Goal: Transaction & Acquisition: Book appointment/travel/reservation

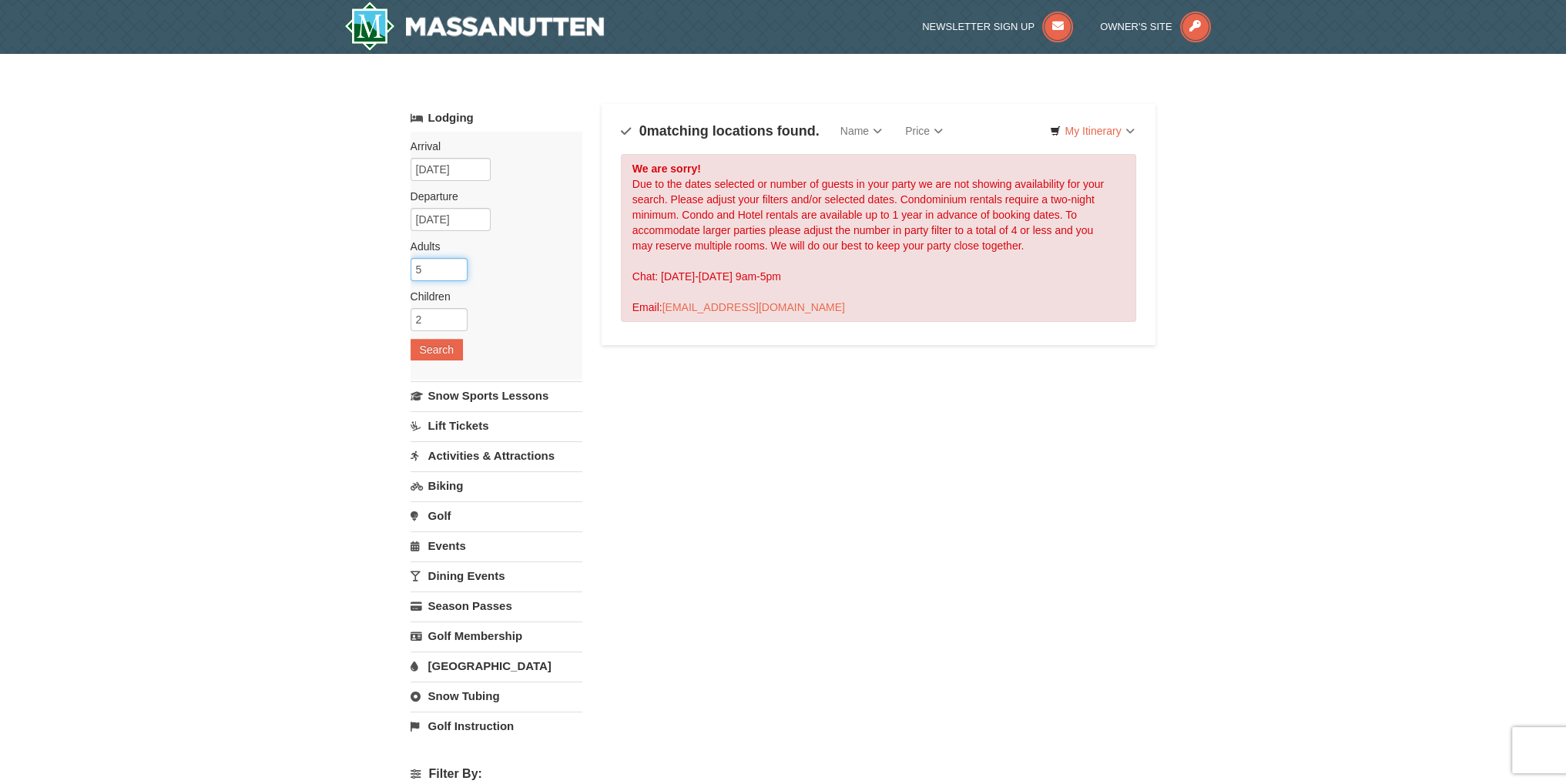
click at [425, 268] on input "5" at bounding box center [439, 269] width 57 height 23
drag, startPoint x: 430, startPoint y: 268, endPoint x: 413, endPoint y: 268, distance: 17.0
click at [413, 268] on input "5" at bounding box center [439, 269] width 57 height 23
type input "3"
click at [444, 349] on button "Search" at bounding box center [437, 349] width 52 height 21
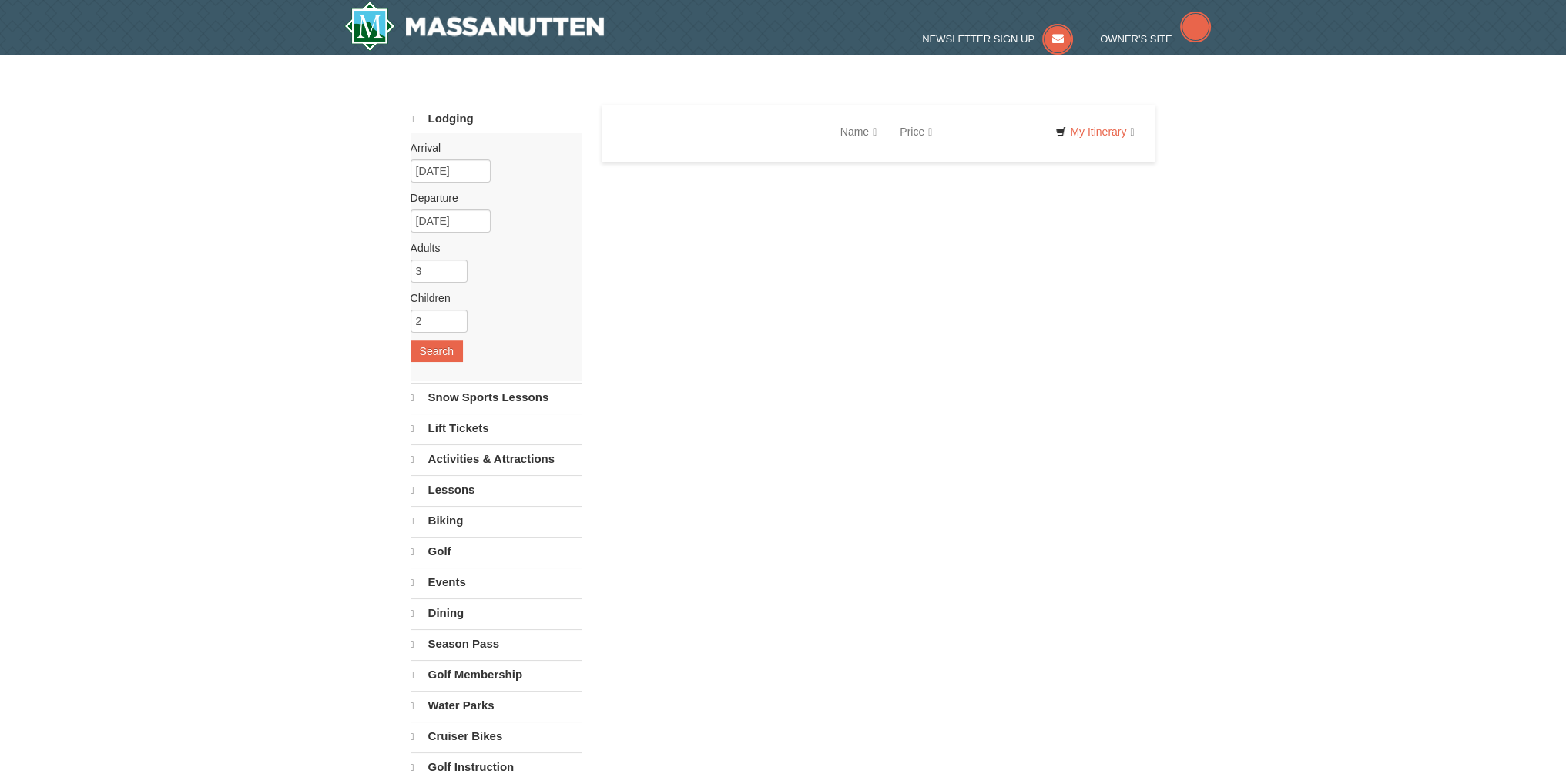
select select "10"
